Goal: Transaction & Acquisition: Purchase product/service

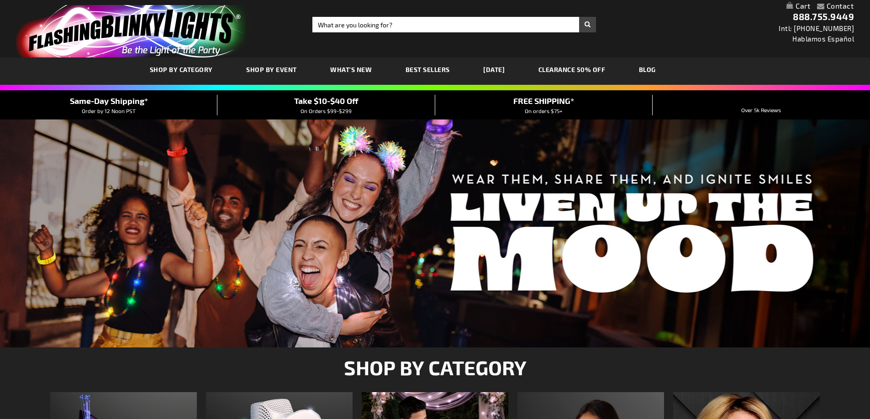
click at [440, 26] on input "Search" at bounding box center [453, 25] width 283 height 16
type input "unicorn light spinner"
click at [579, 17] on button "Search" at bounding box center [587, 25] width 17 height 16
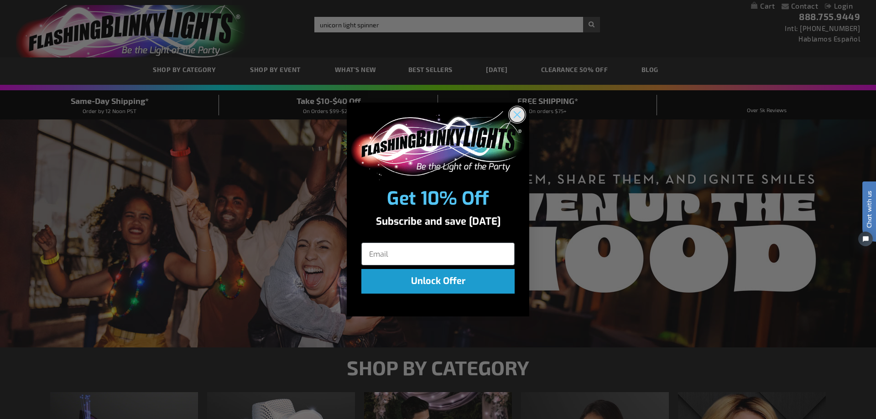
click at [512, 116] on circle "Close dialog" at bounding box center [517, 114] width 15 height 15
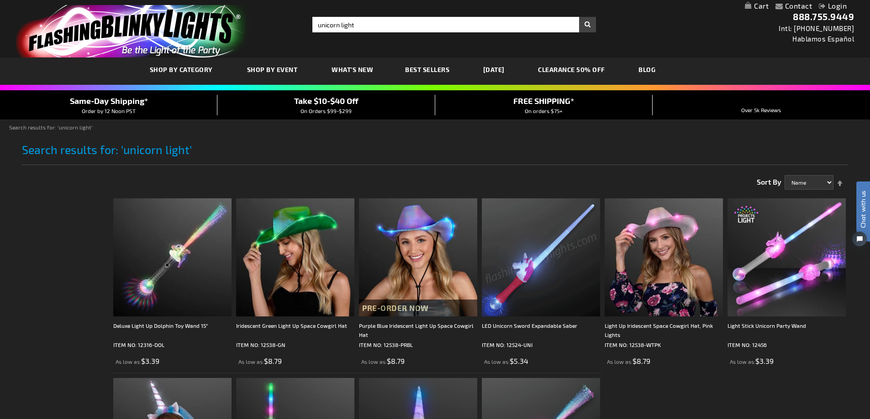
click at [424, 68] on span "Best Sellers" at bounding box center [427, 70] width 44 height 8
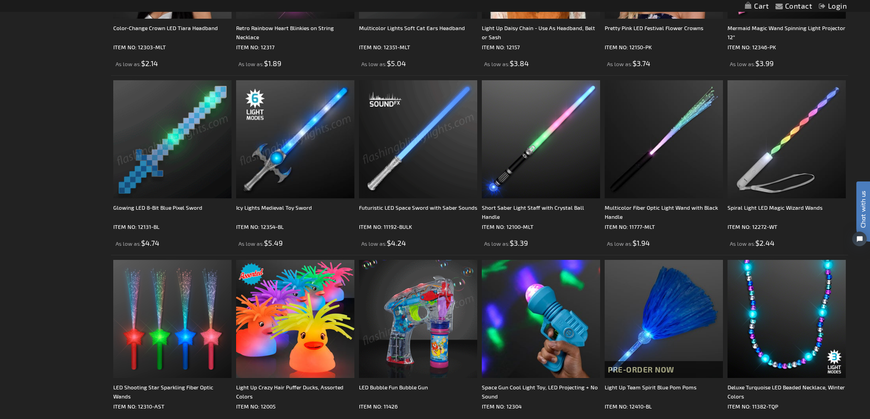
scroll to position [1187, 0]
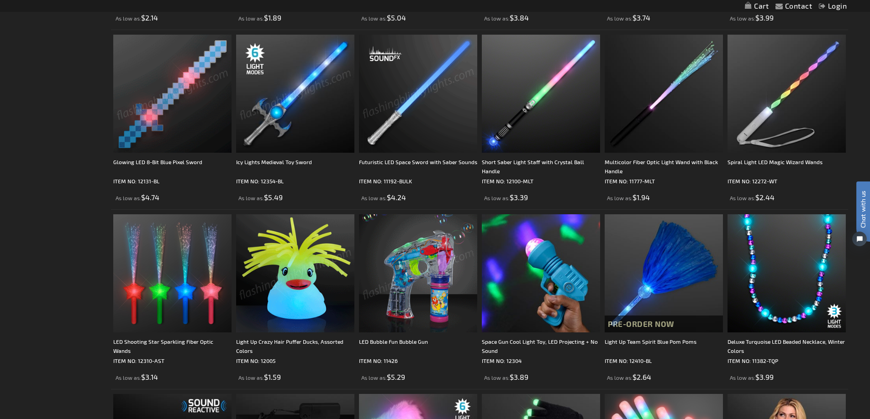
click at [279, 268] on img at bounding box center [295, 274] width 118 height 118
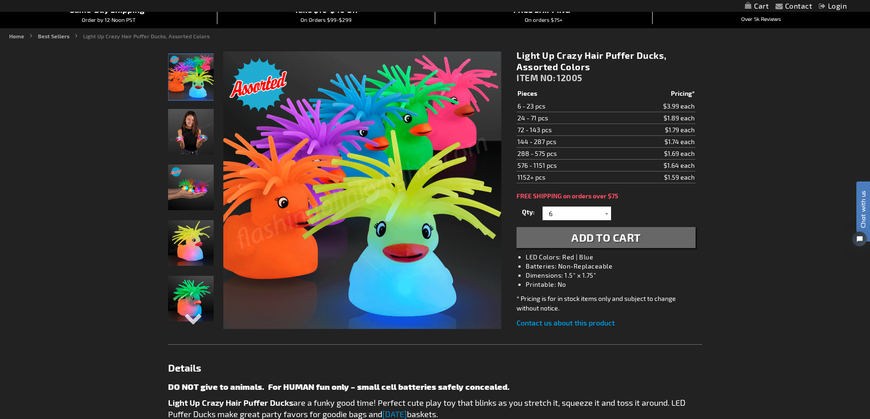
click at [196, 189] on img "Hand model displaying Light Up Crazy Hair LED Puffer Ducks" at bounding box center [191, 188] width 46 height 46
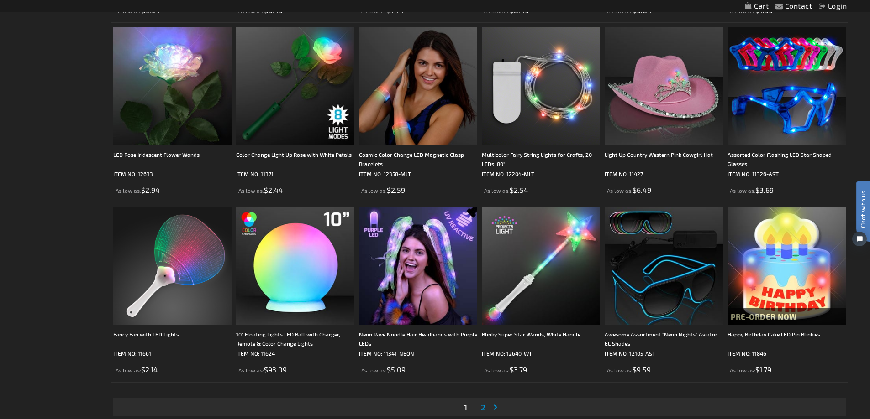
scroll to position [1871, 0]
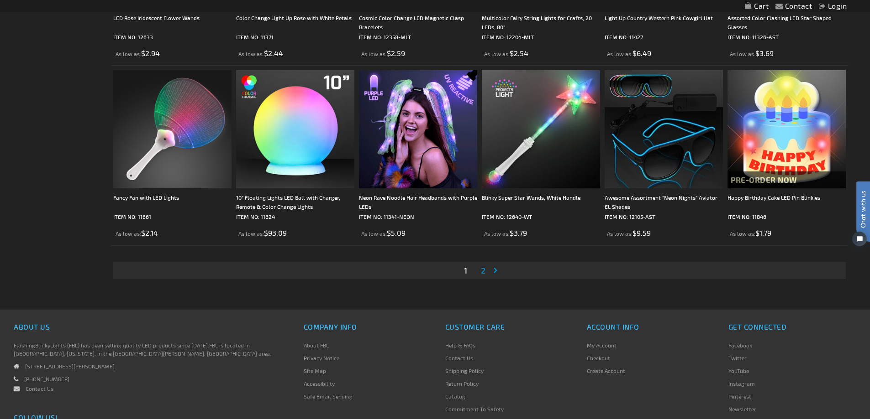
click at [484, 269] on span "2" at bounding box center [483, 271] width 5 height 10
